Goal: Obtain resource: Download file/media

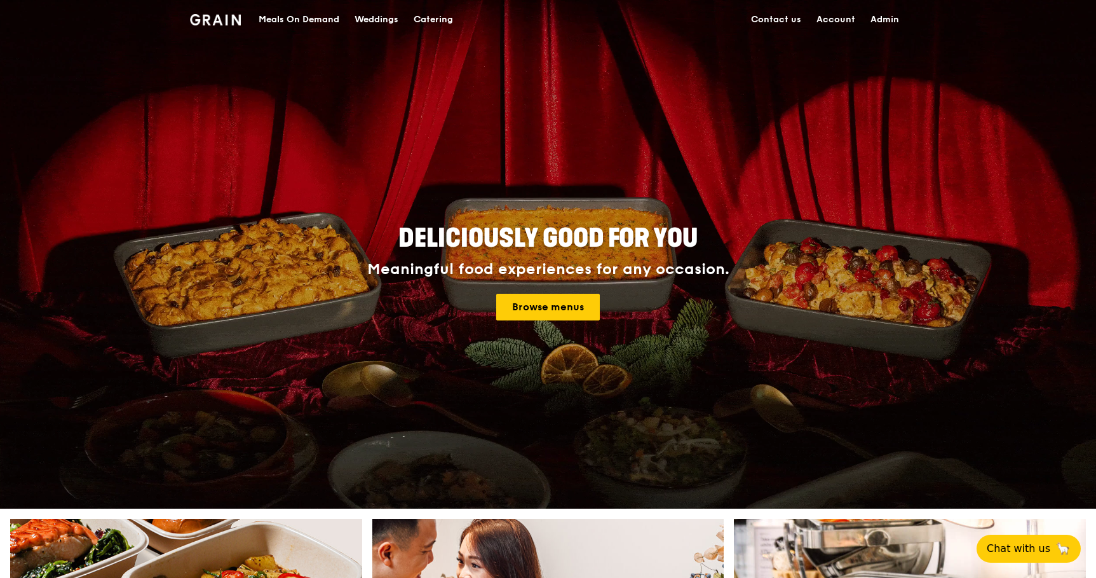
click at [433, 22] on div "Catering" at bounding box center [433, 20] width 39 height 38
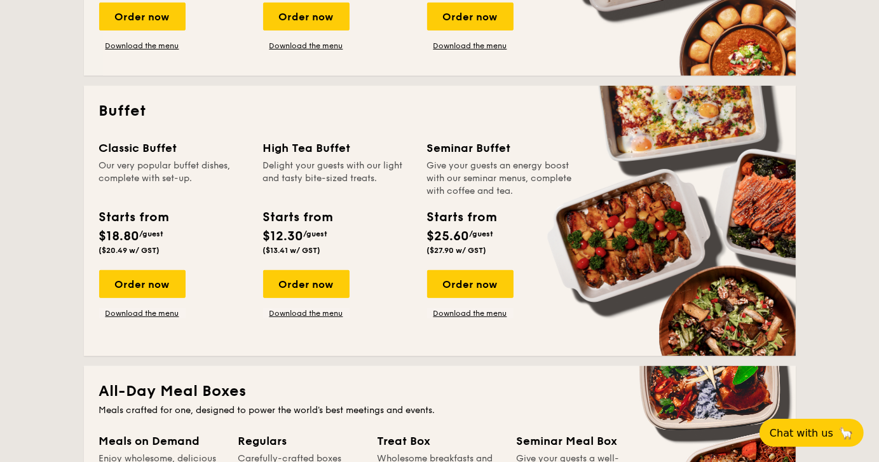
click at [134, 319] on div "Classic Buffet Our very popular buffet dishes, complete with set-up. Starts fro…" at bounding box center [439, 239] width 681 height 201
click at [134, 313] on link "Download the menu" at bounding box center [142, 313] width 86 height 10
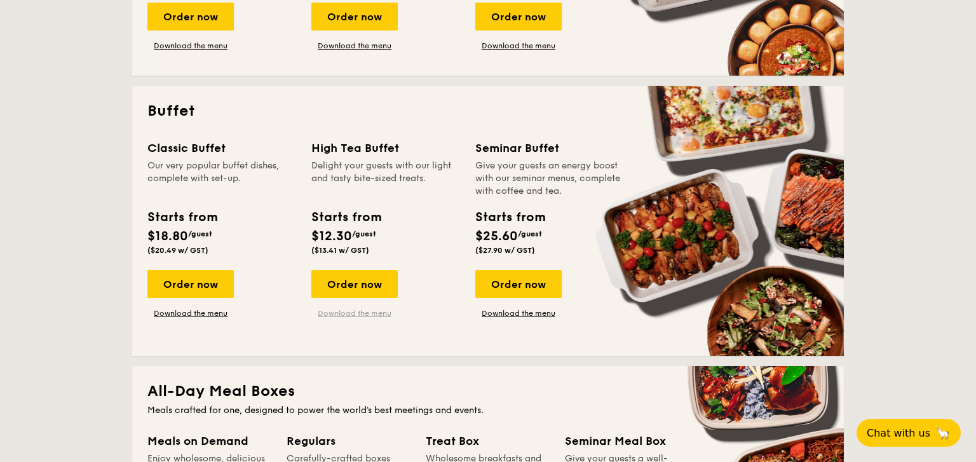
click at [353, 316] on link "Download the menu" at bounding box center [354, 313] width 86 height 10
click at [520, 315] on link "Download the menu" at bounding box center [518, 313] width 86 height 10
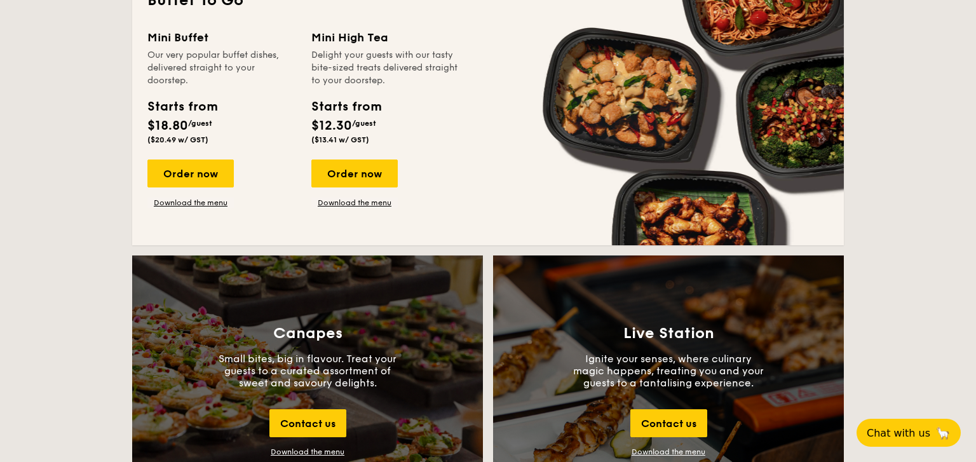
scroll to position [1157, 0]
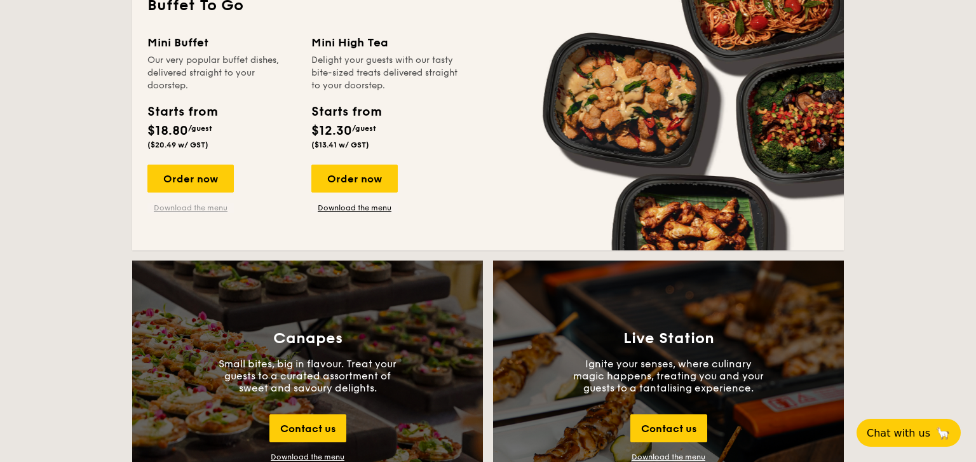
click at [201, 208] on link "Download the menu" at bounding box center [190, 208] width 86 height 10
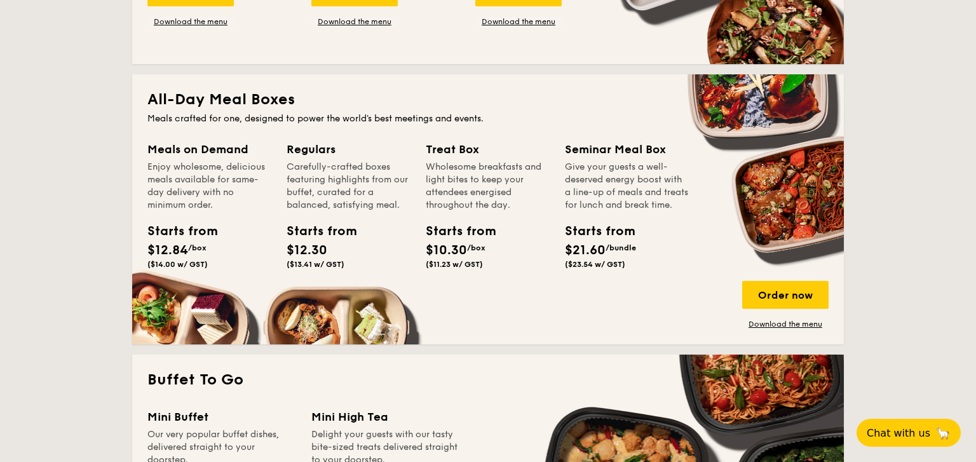
scroll to position [775, 0]
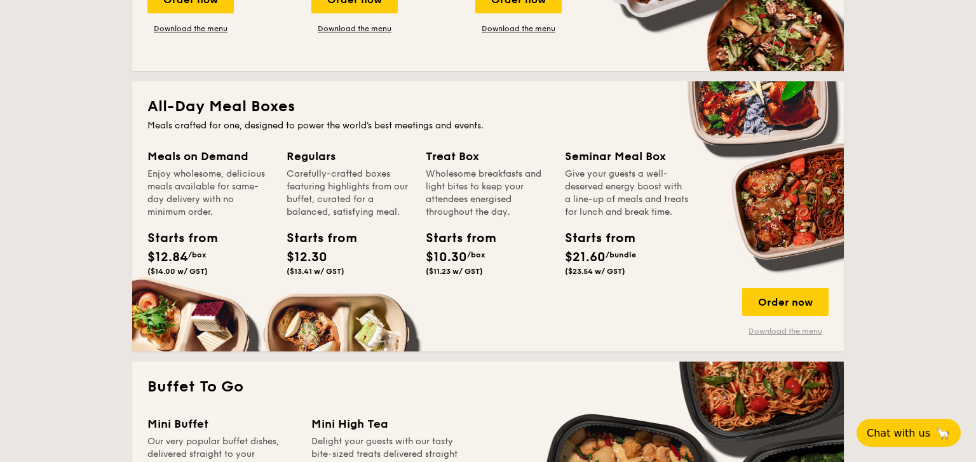
click at [779, 328] on link "Download the menu" at bounding box center [785, 331] width 86 height 10
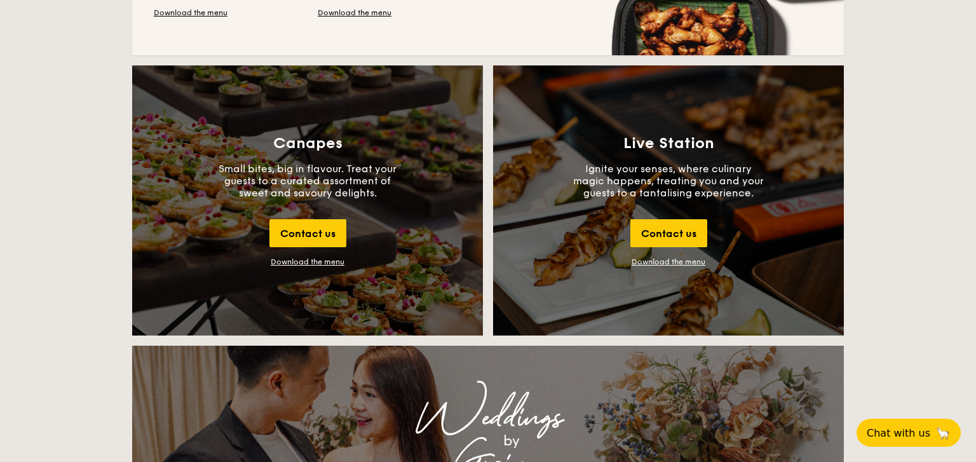
scroll to position [1353, 0]
